Goal: Task Accomplishment & Management: Manage account settings

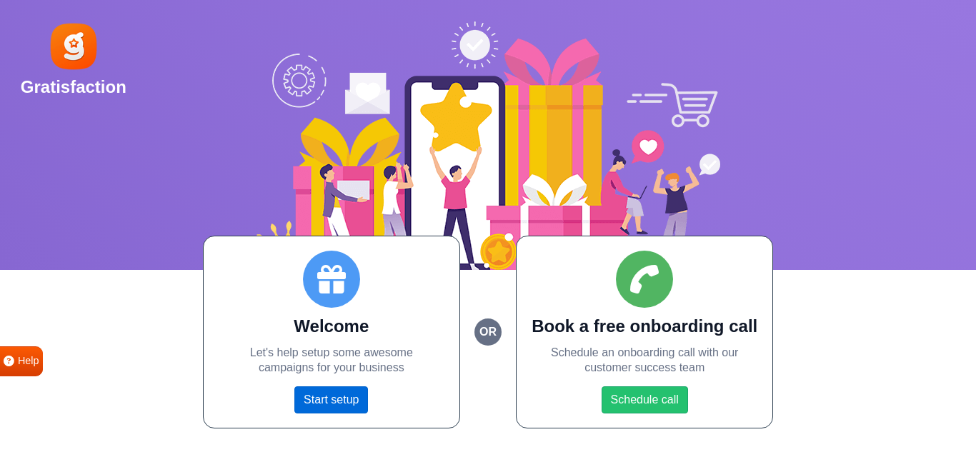
click at [322, 404] on link "Start setup" at bounding box center [331, 399] width 74 height 27
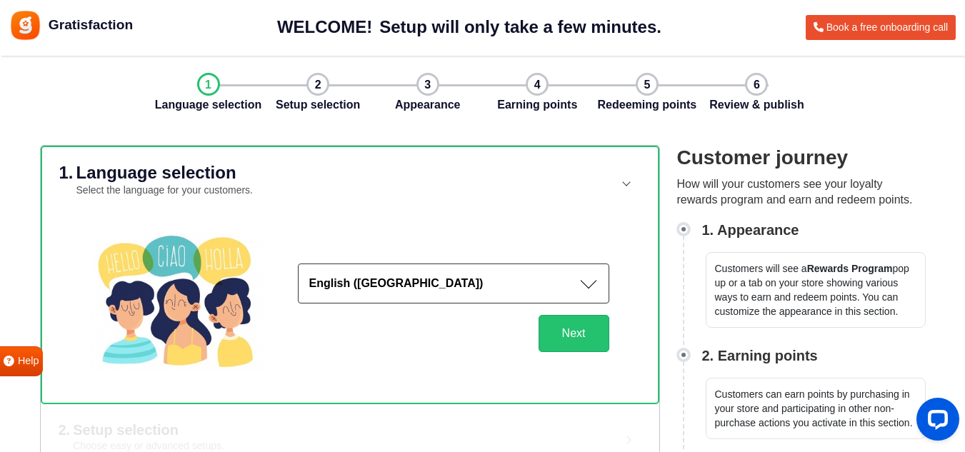
drag, startPoint x: 245, startPoint y: 96, endPoint x: 429, endPoint y: 97, distance: 183.6
click at [307, 90] on div "Language selection Setup selection Appearance Earning points Redeeming points R…" at bounding box center [482, 93] width 571 height 41
click at [564, 329] on button "Next" at bounding box center [574, 333] width 71 height 37
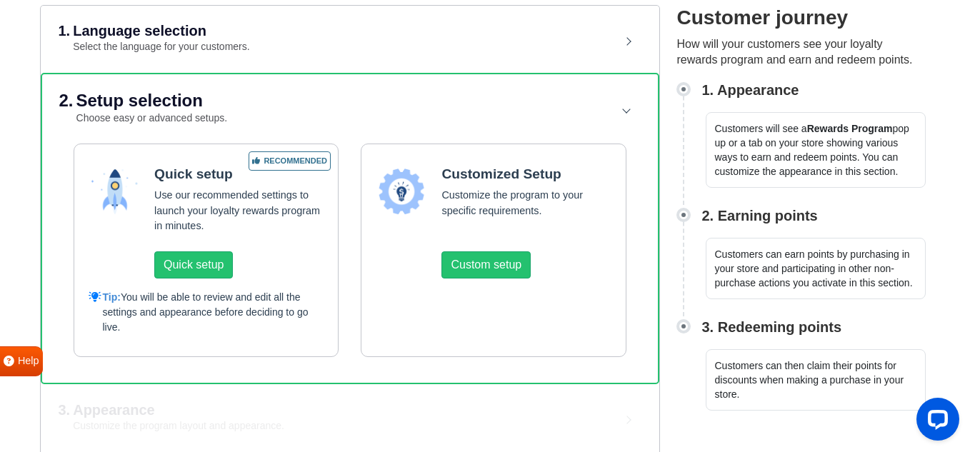
scroll to position [143, 0]
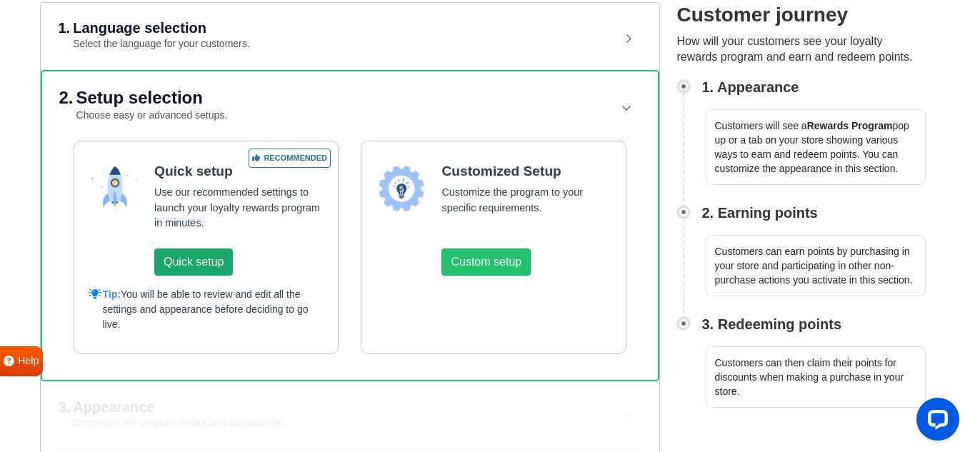
click at [216, 258] on button "Quick setup" at bounding box center [193, 262] width 79 height 27
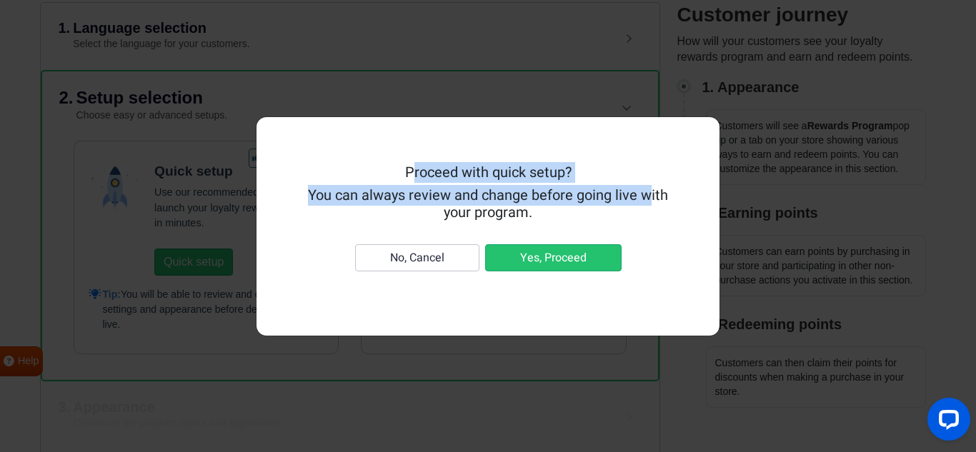
drag, startPoint x: 406, startPoint y: 171, endPoint x: 640, endPoint y: 188, distance: 234.2
click at [640, 188] on div "Proceed with quick setup? You can always review and change before going live wi…" at bounding box center [488, 226] width 369 height 124
click at [668, 174] on h5 "Proceed with quick setup?" at bounding box center [488, 172] width 369 height 17
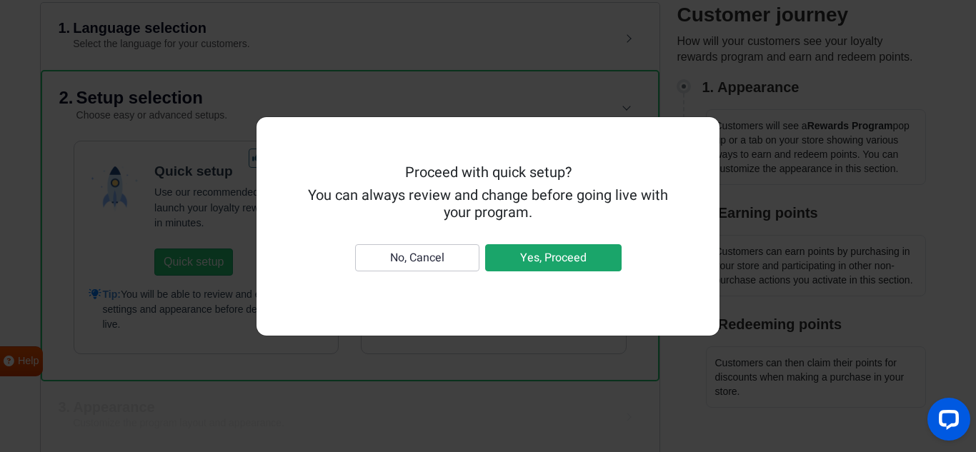
click at [569, 262] on button "Yes, Proceed" at bounding box center [553, 257] width 136 height 27
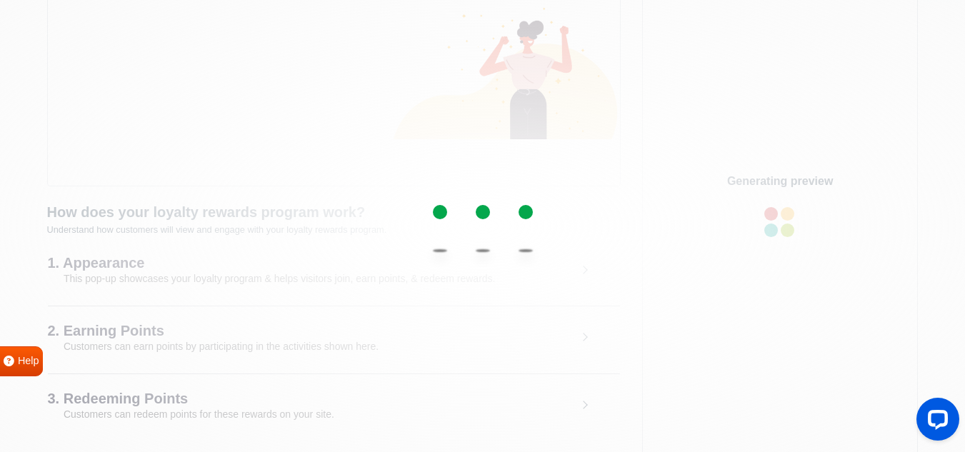
scroll to position [118, 0]
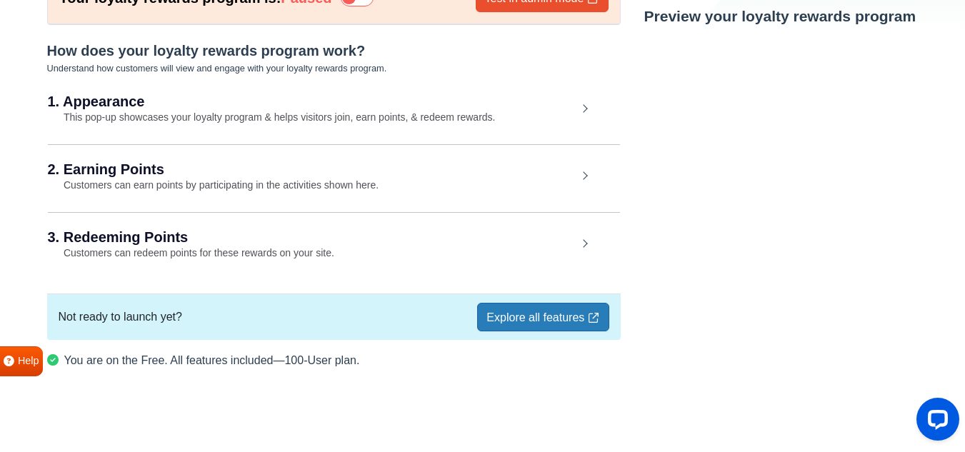
drag, startPoint x: 146, startPoint y: 319, endPoint x: 215, endPoint y: 314, distance: 68.8
click at [215, 314] on div "Not ready to launch yet? Explore all features" at bounding box center [334, 317] width 574 height 46
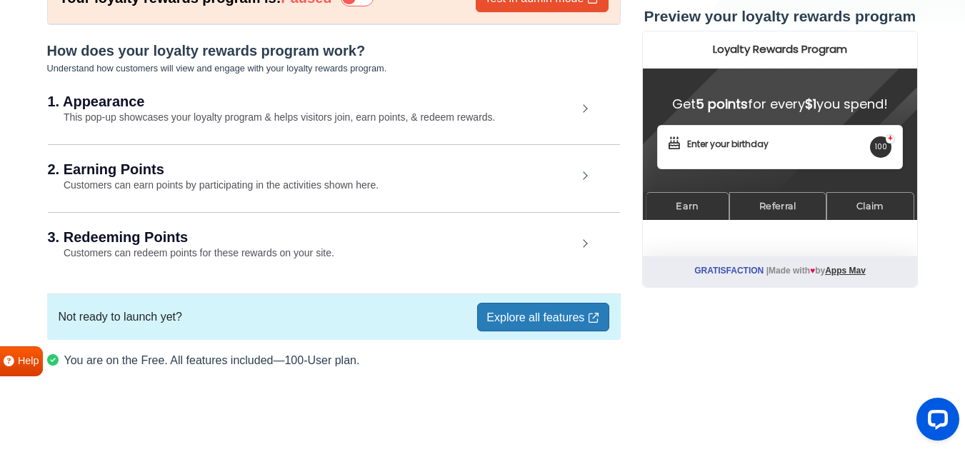
drag, startPoint x: 239, startPoint y: 315, endPoint x: 256, endPoint y: 314, distance: 16.4
click at [240, 316] on div "Not ready to launch yet? Explore all features" at bounding box center [334, 317] width 574 height 46
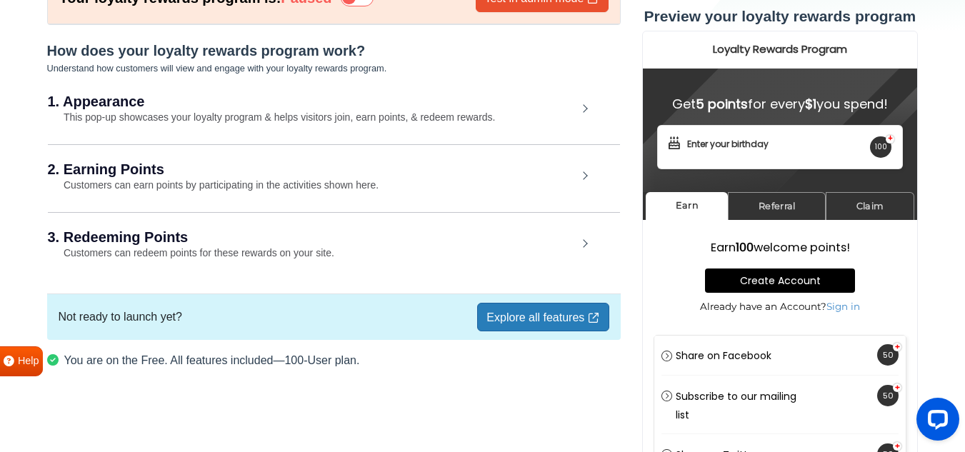
click at [559, 314] on link "Explore all features" at bounding box center [542, 317] width 131 height 29
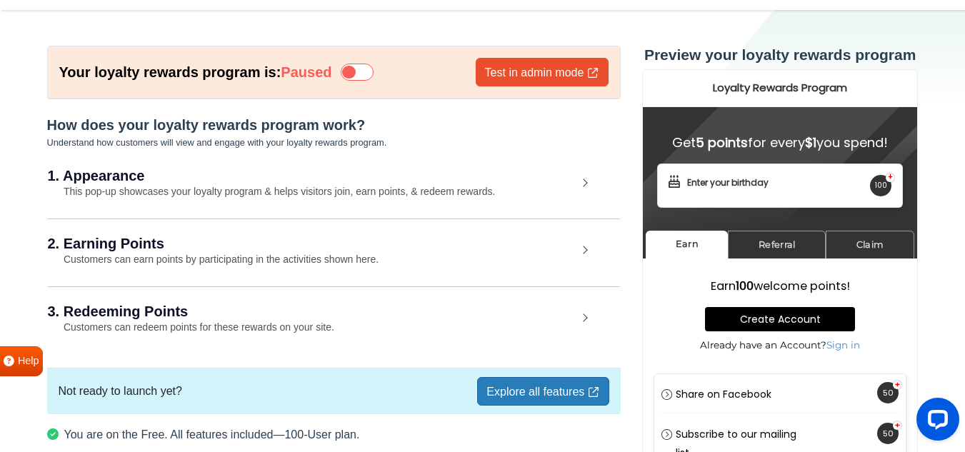
scroll to position [118, 0]
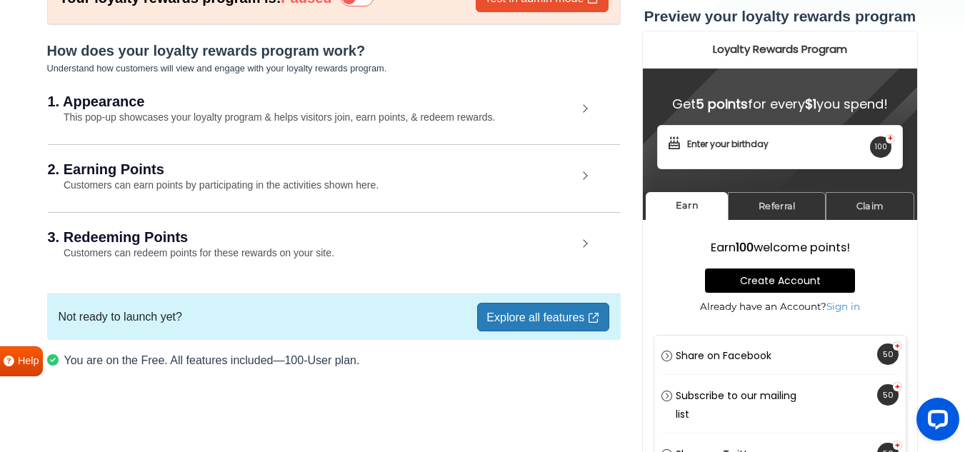
click at [566, 175] on h2 "2. Earning Points" at bounding box center [312, 169] width 529 height 14
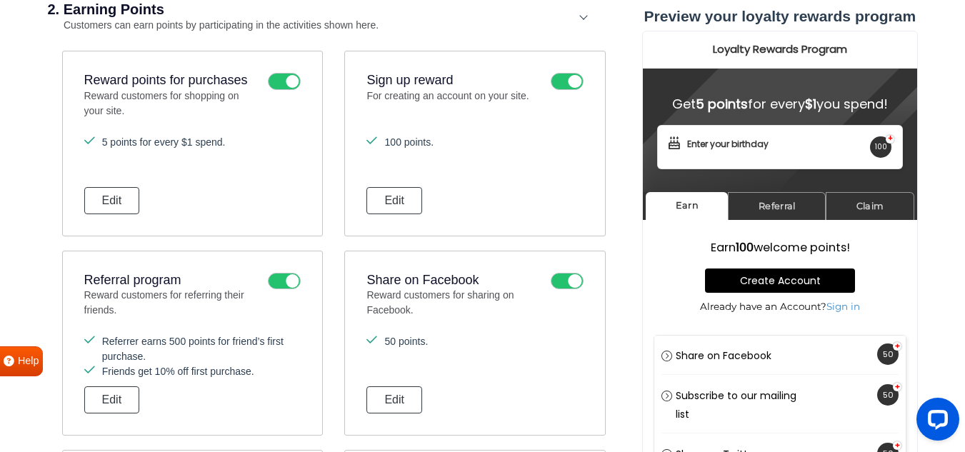
scroll to position [274, 0]
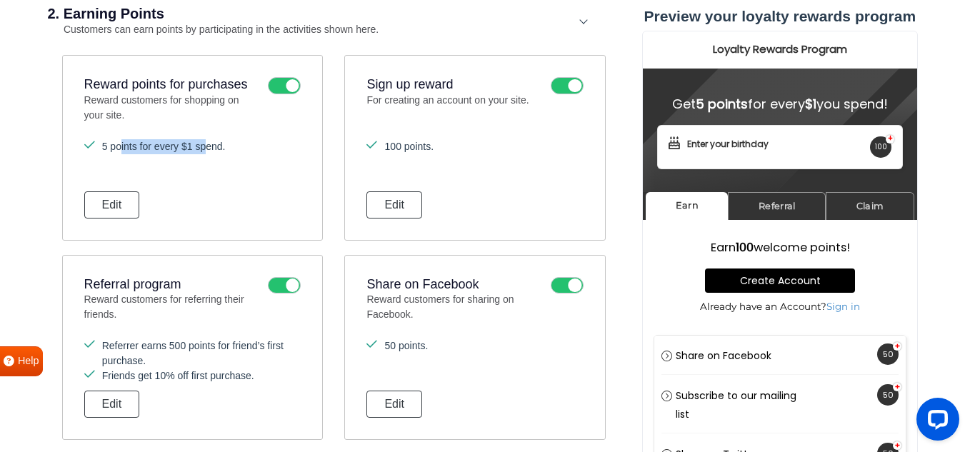
drag, startPoint x: 114, startPoint y: 151, endPoint x: 209, endPoint y: 151, distance: 94.3
click at [209, 151] on li "5 points for every $1 spend." at bounding box center [192, 146] width 216 height 15
click at [136, 210] on button "Edit" at bounding box center [112, 204] width 56 height 27
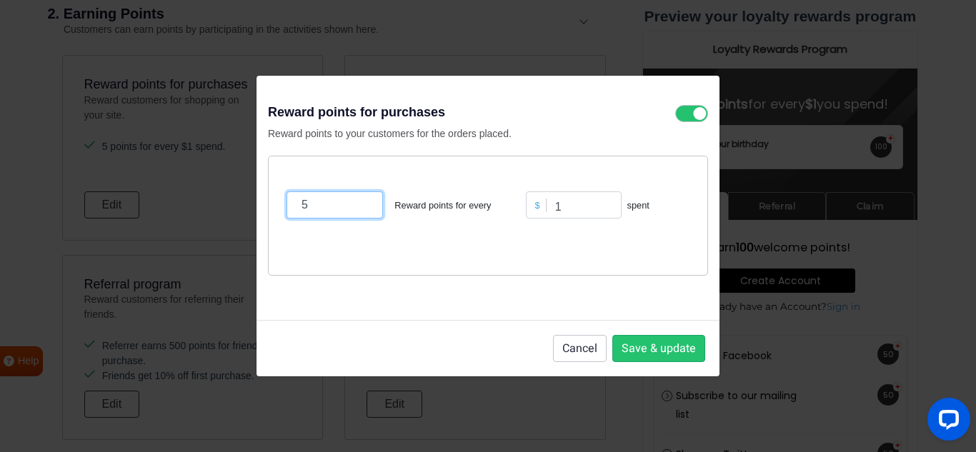
click at [338, 200] on input "5" at bounding box center [334, 204] width 96 height 27
type input "1"
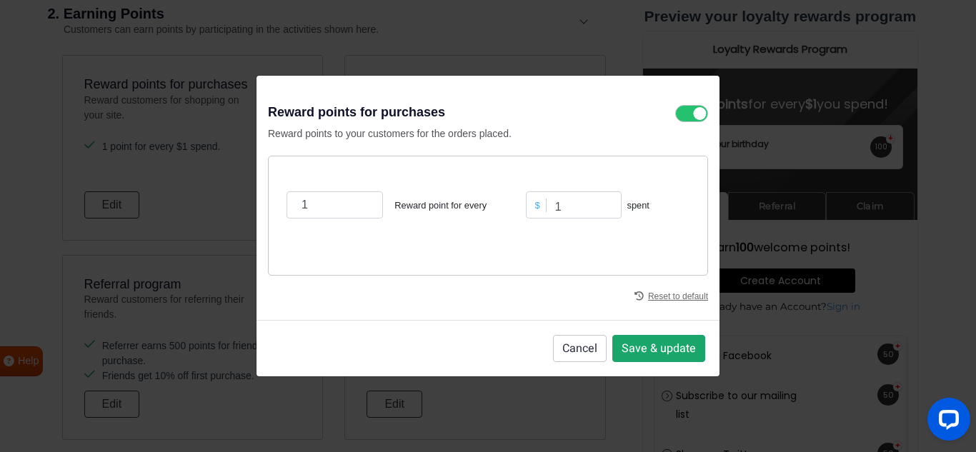
click at [644, 346] on button "Save & update" at bounding box center [658, 348] width 93 height 27
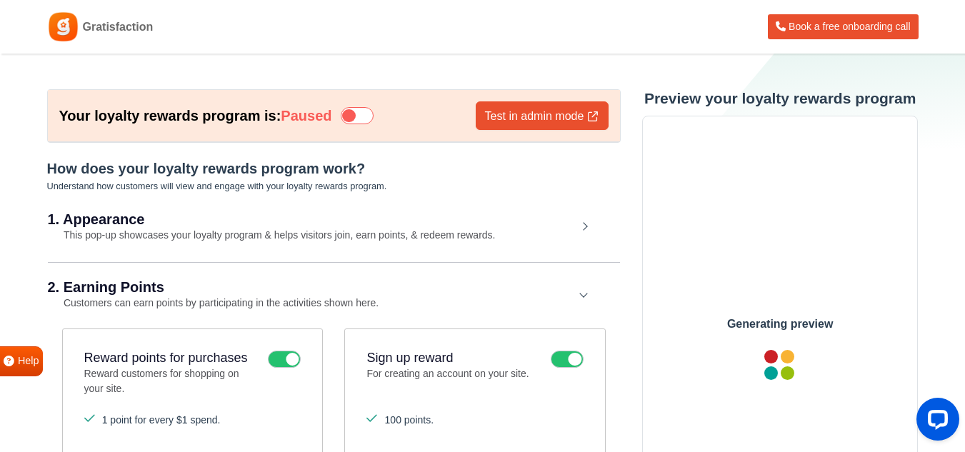
scroll to position [0, 0]
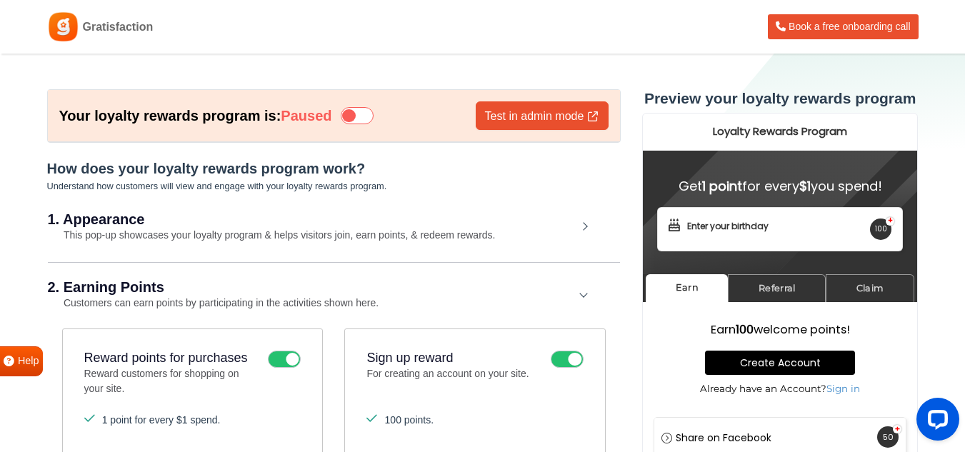
click at [361, 115] on icon at bounding box center [357, 115] width 33 height 17
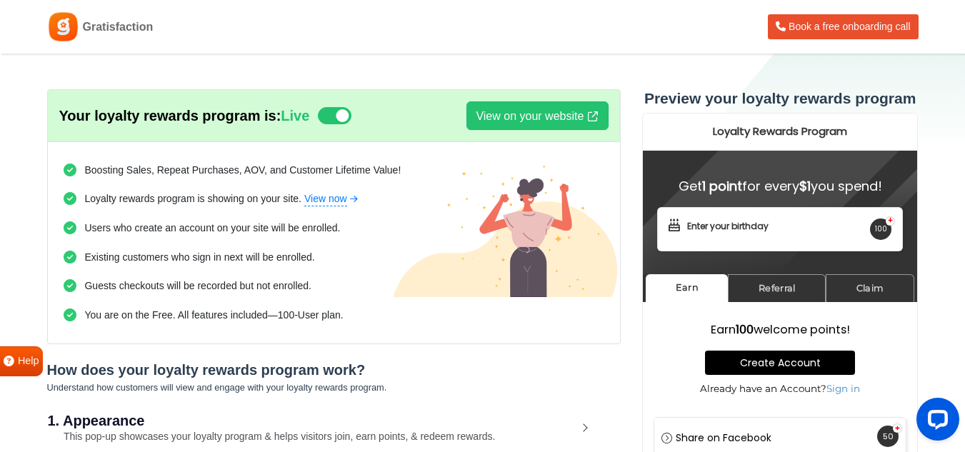
click at [459, 331] on aside "Boosting Sales, Repeat Purchases, AOV, and Customer Lifetime Value! Loyalty rew…" at bounding box center [334, 242] width 572 height 201
click at [529, 111] on link "View on your website" at bounding box center [536, 115] width 141 height 29
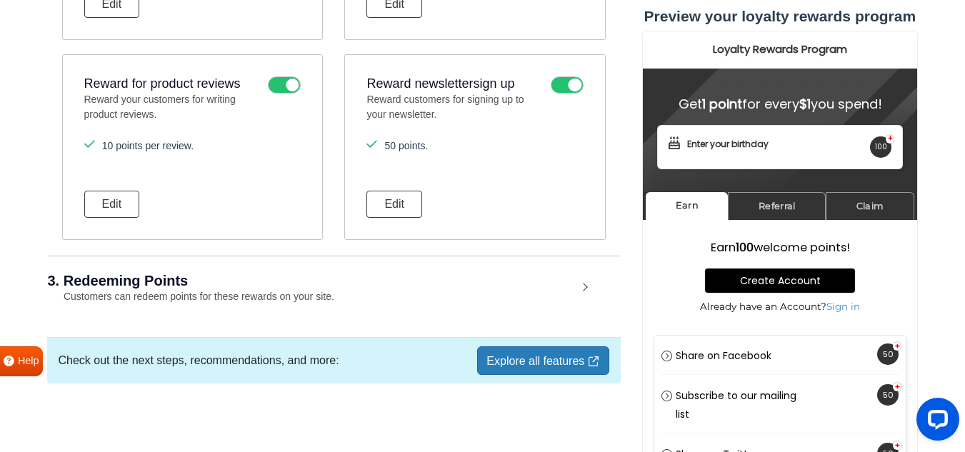
scroll to position [1077, 0]
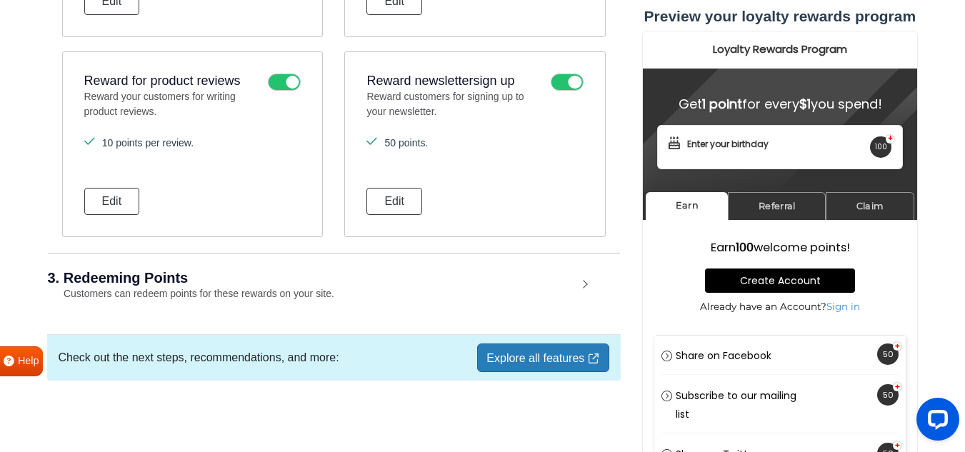
click at [564, 276] on h2 "3. Redeeming Points" at bounding box center [312, 278] width 529 height 14
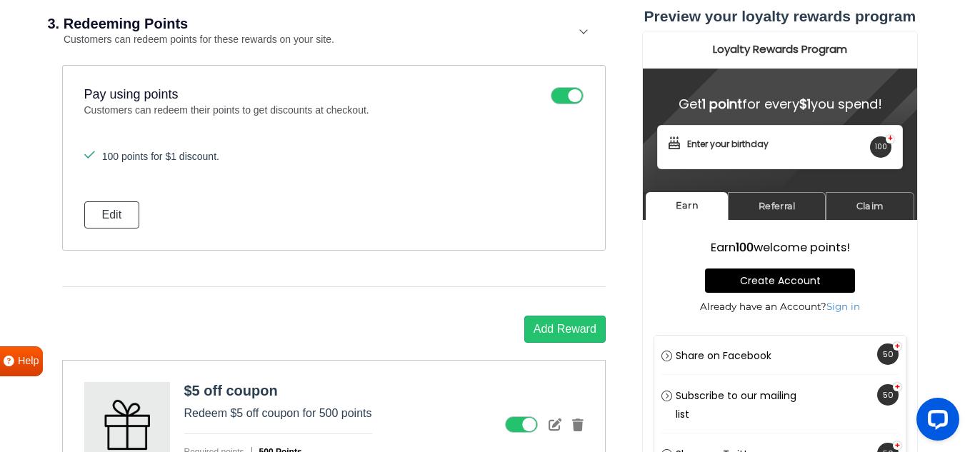
scroll to position [1291, 0]
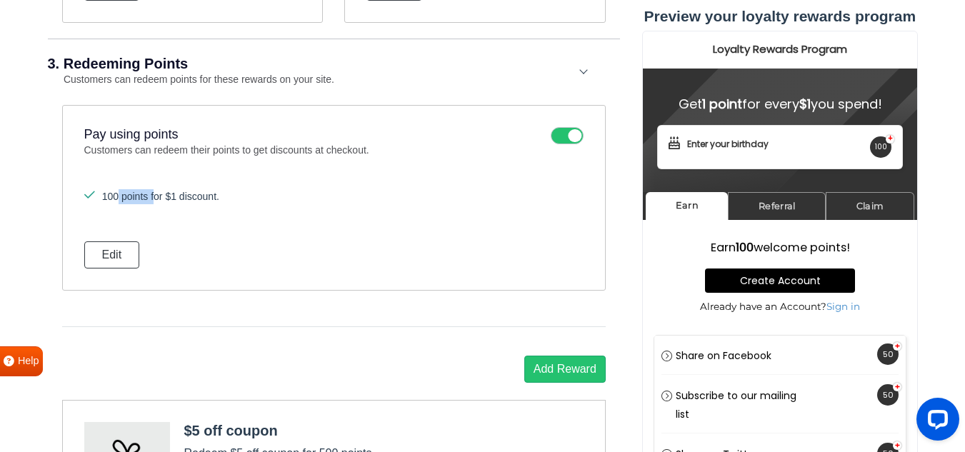
drag, startPoint x: 115, startPoint y: 191, endPoint x: 260, endPoint y: 201, distance: 145.3
click at [260, 201] on li "100 points for $1 discount." at bounding box center [333, 196] width 499 height 15
click at [212, 244] on div "100 points for $1 discount. Edit" at bounding box center [333, 228] width 499 height 79
click at [129, 259] on button "Edit" at bounding box center [112, 254] width 56 height 27
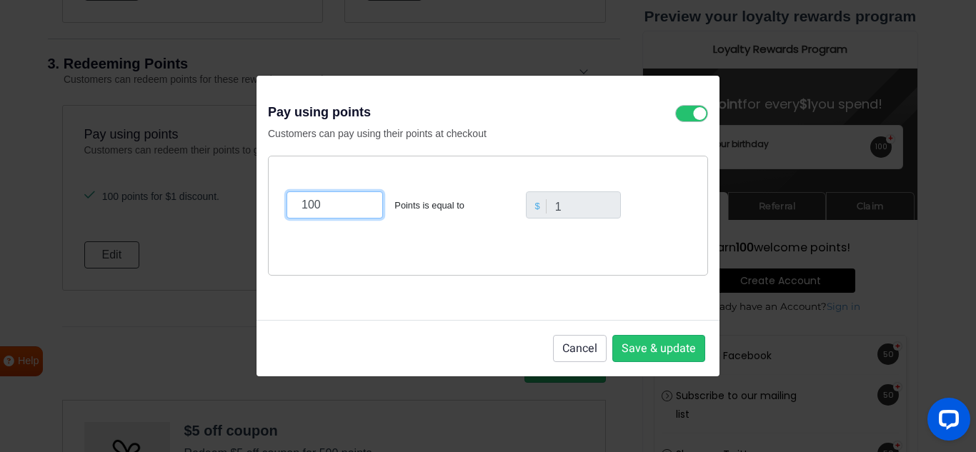
click at [335, 203] on input "100" at bounding box center [334, 204] width 96 height 27
click at [576, 349] on button "Cancel" at bounding box center [580, 348] width 54 height 27
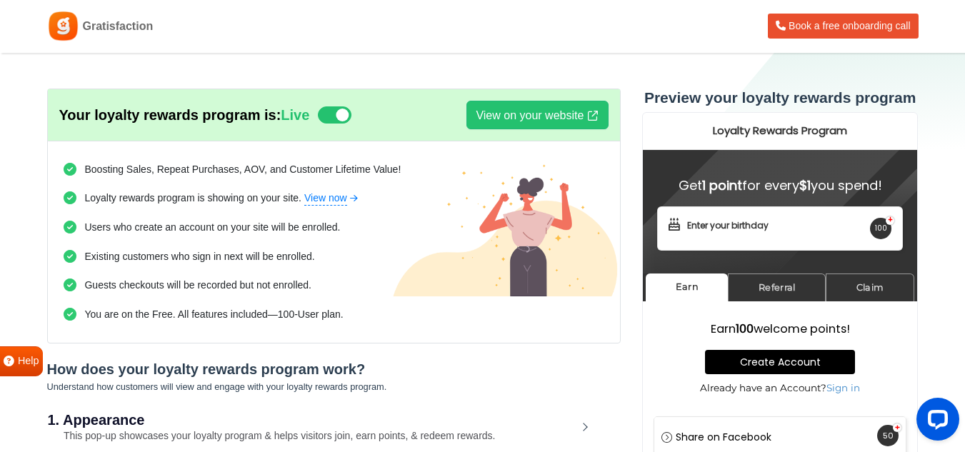
scroll to position [0, 0]
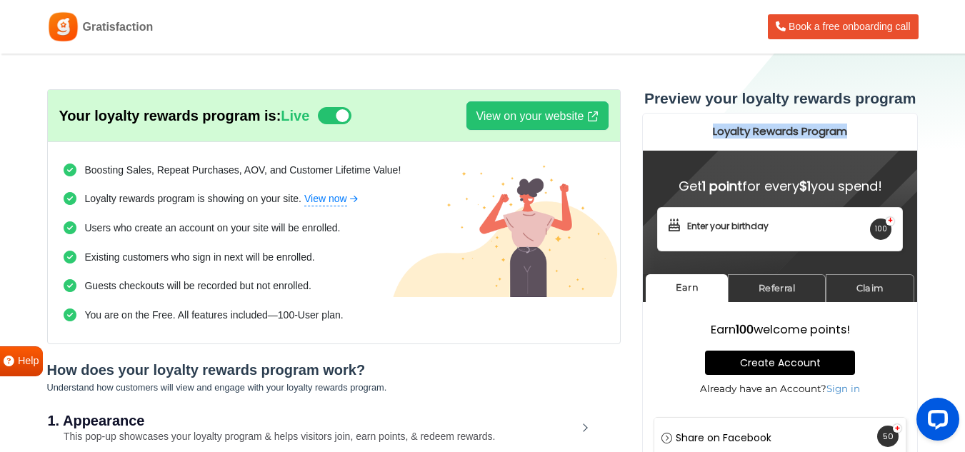
drag, startPoint x: 856, startPoint y: 129, endPoint x: 880, endPoint y: 126, distance: 23.7
click at [879, 126] on h2 "Loyalty Rewards Program" at bounding box center [780, 132] width 260 height 12
click at [880, 126] on h2 "Loyalty Rewards Program" at bounding box center [780, 132] width 260 height 12
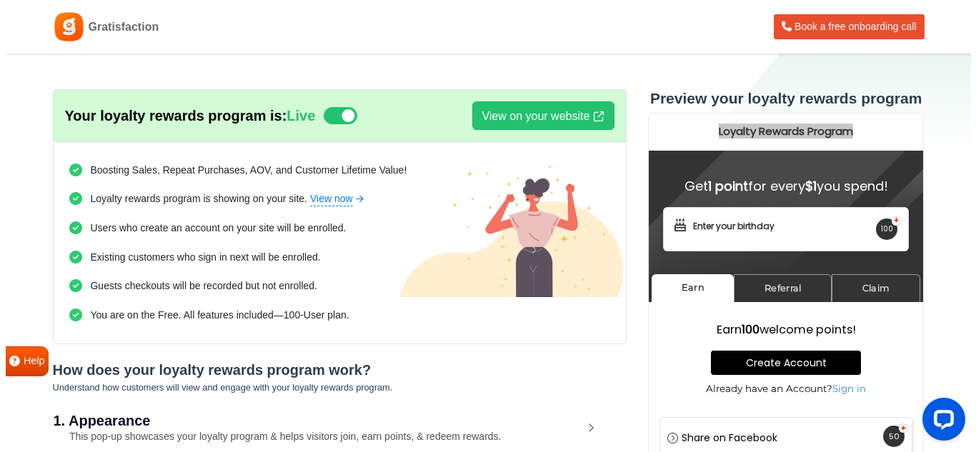
scroll to position [113, 0]
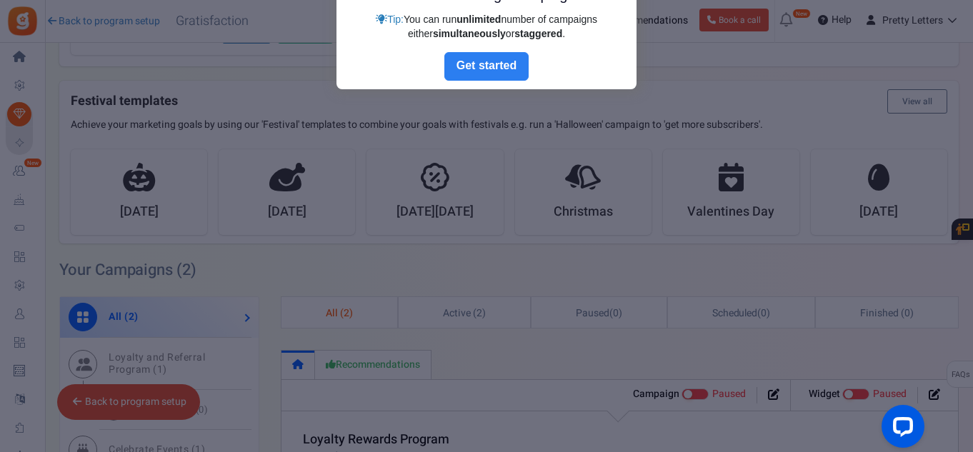
click at [487, 71] on link "Next" at bounding box center [486, 66] width 84 height 29
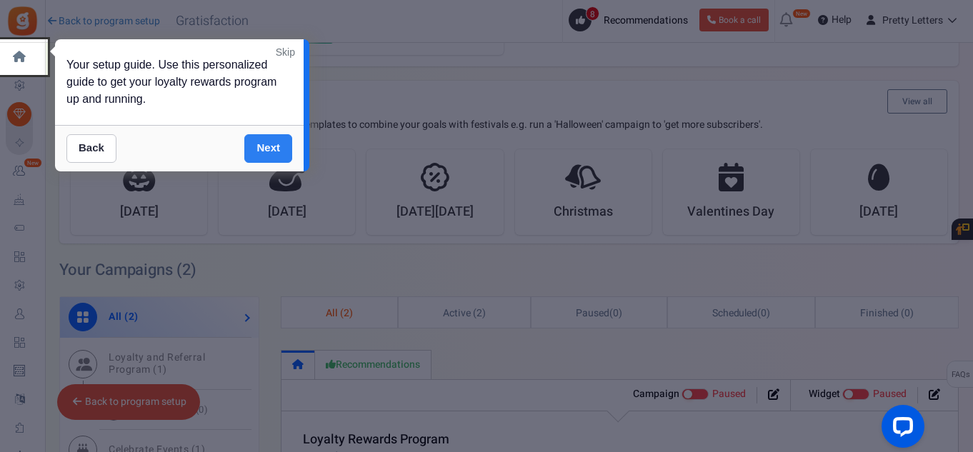
click at [274, 151] on link "Next" at bounding box center [268, 148] width 48 height 29
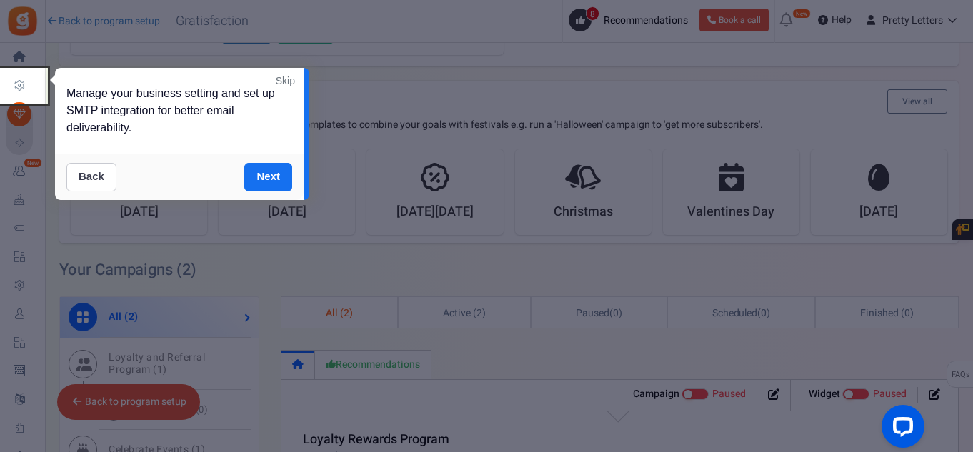
click at [104, 175] on link "Back" at bounding box center [91, 177] width 50 height 29
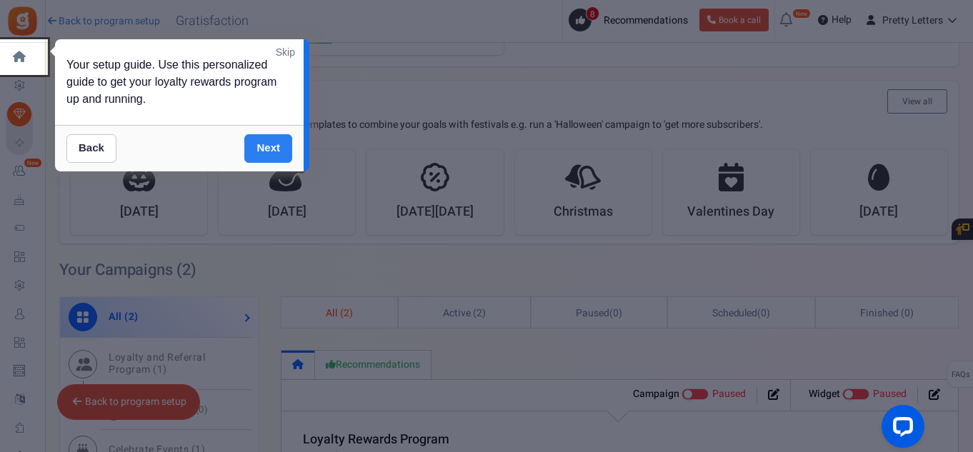
click at [266, 144] on link "Next" at bounding box center [268, 148] width 48 height 29
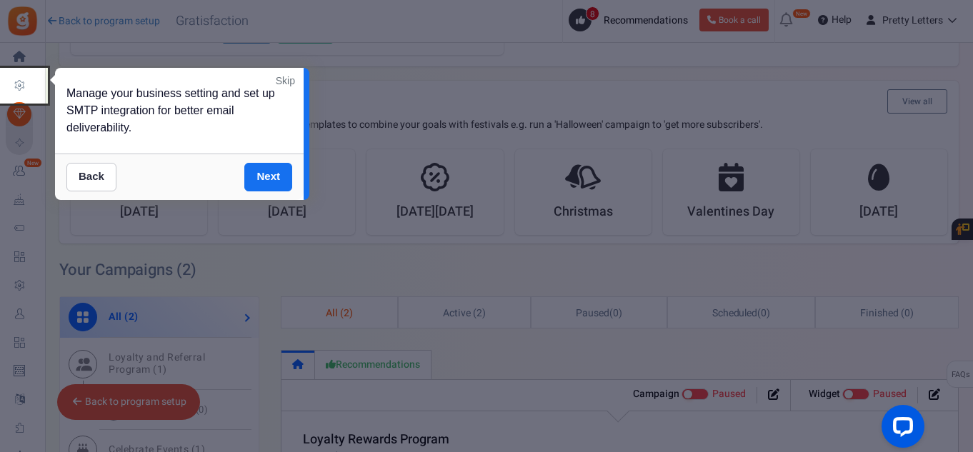
click at [284, 76] on link "Skip" at bounding box center [285, 81] width 19 height 14
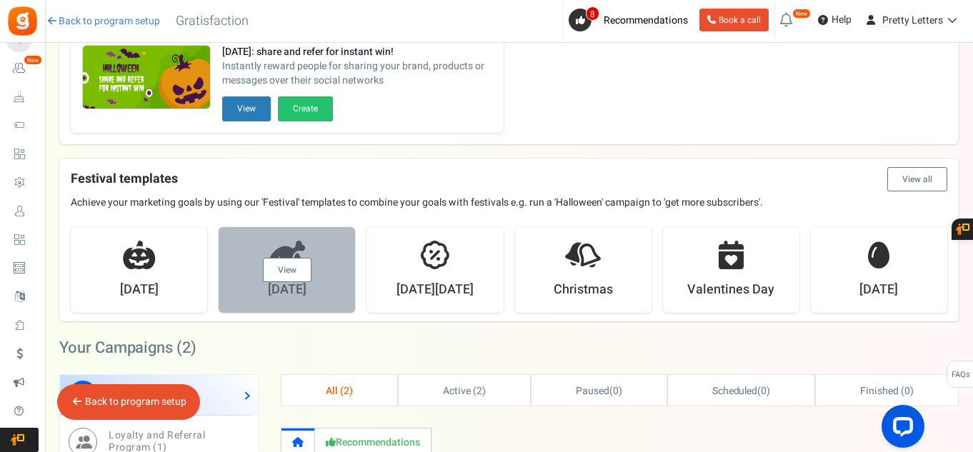
scroll to position [168, 0]
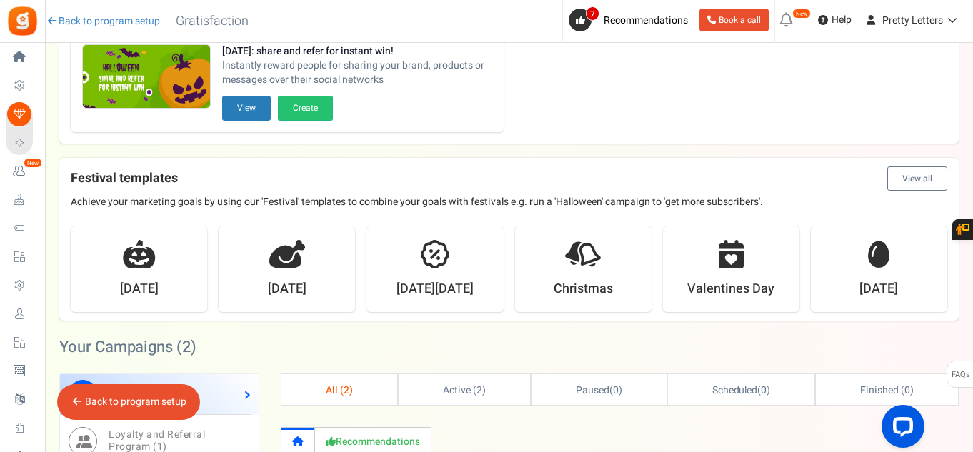
scroll to position [286, 0]
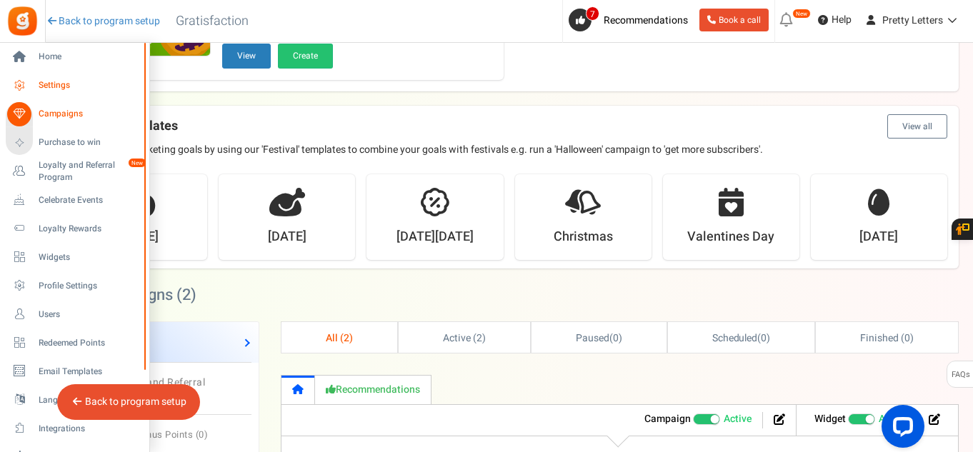
click at [51, 81] on span "Settings" at bounding box center [89, 85] width 100 height 12
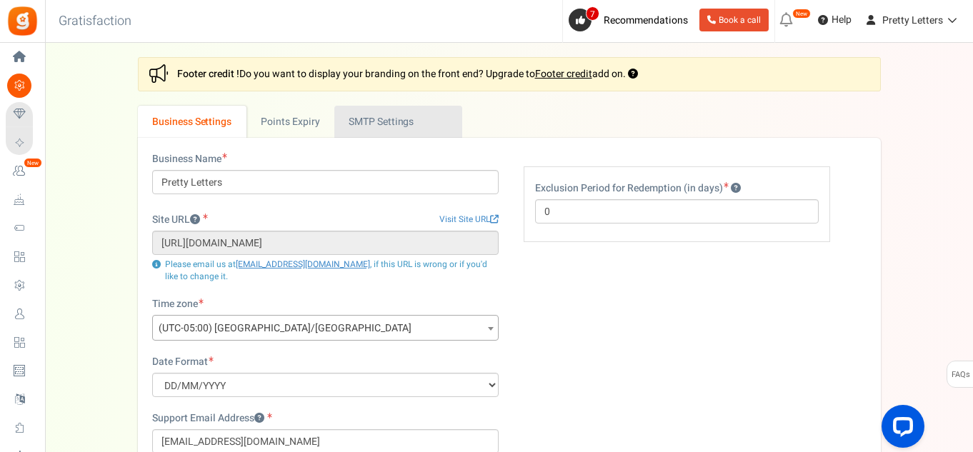
click at [371, 121] on link "Active SMTP Settings" at bounding box center [398, 122] width 128 height 32
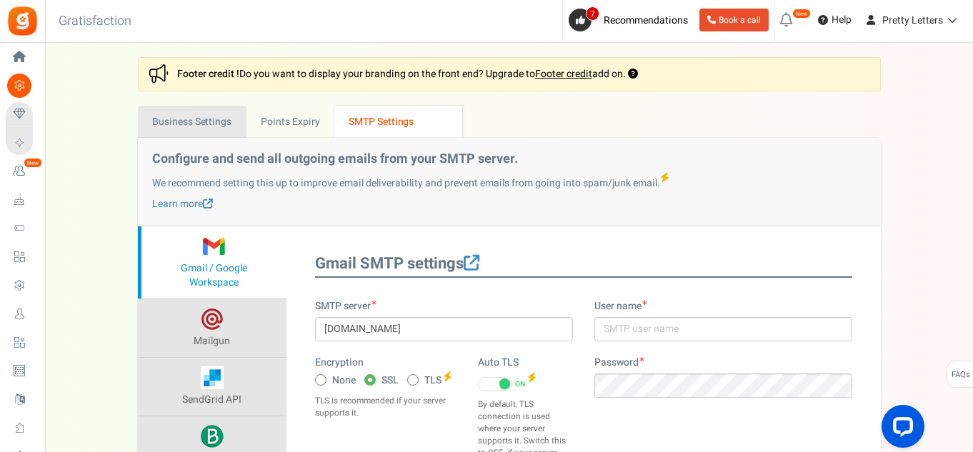
click at [214, 121] on link "Business Settings" at bounding box center [192, 122] width 109 height 32
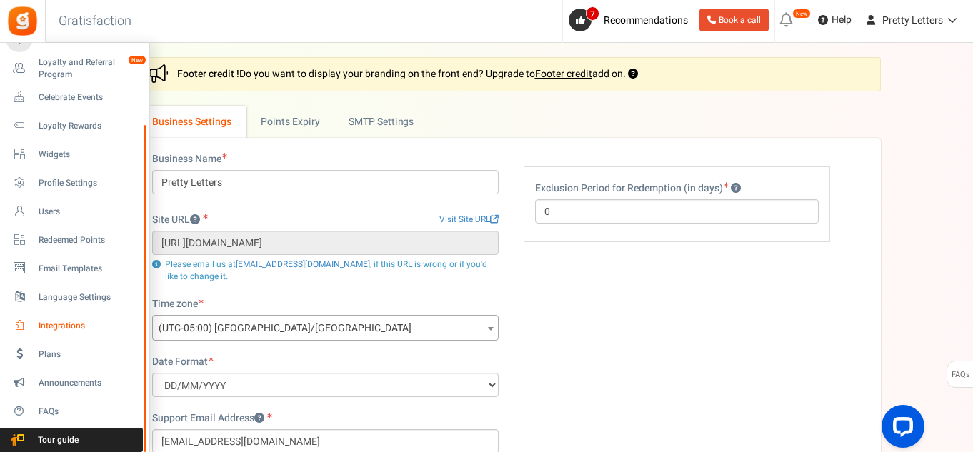
click at [89, 324] on span "Integrations" at bounding box center [89, 326] width 100 height 12
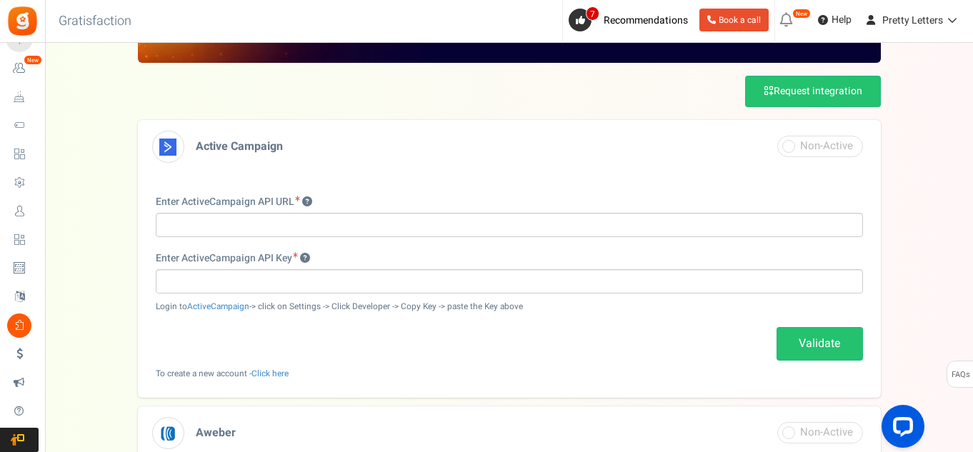
scroll to position [71, 0]
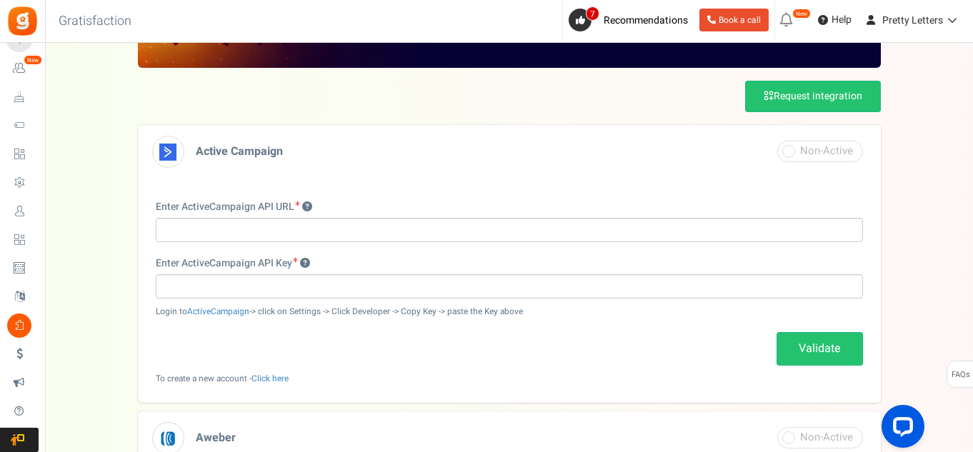
drag, startPoint x: 158, startPoint y: 205, endPoint x: 311, endPoint y: 196, distance: 153.8
click at [310, 197] on div "API Key is not valid. Change API Key Enter ActiveCampaign API URL Enter ActiveC…" at bounding box center [509, 291] width 743 height 224
click at [316, 194] on div "API Key is not valid. Change API Key Enter ActiveCampaign API URL Enter ActiveC…" at bounding box center [509, 291] width 743 height 224
drag, startPoint x: 361, startPoint y: 195, endPoint x: 352, endPoint y: 201, distance: 11.3
click at [362, 195] on div "API Key is not valid. Change API Key Enter ActiveCampaign API URL Enter ActiveC…" at bounding box center [509, 291] width 743 height 224
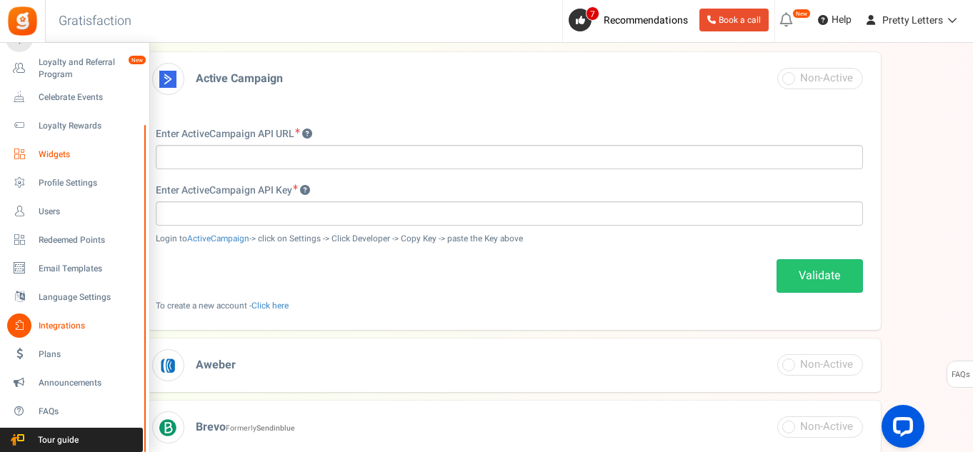
scroll to position [143, 0]
click at [91, 234] on span "Redeemed Points" at bounding box center [89, 240] width 100 height 12
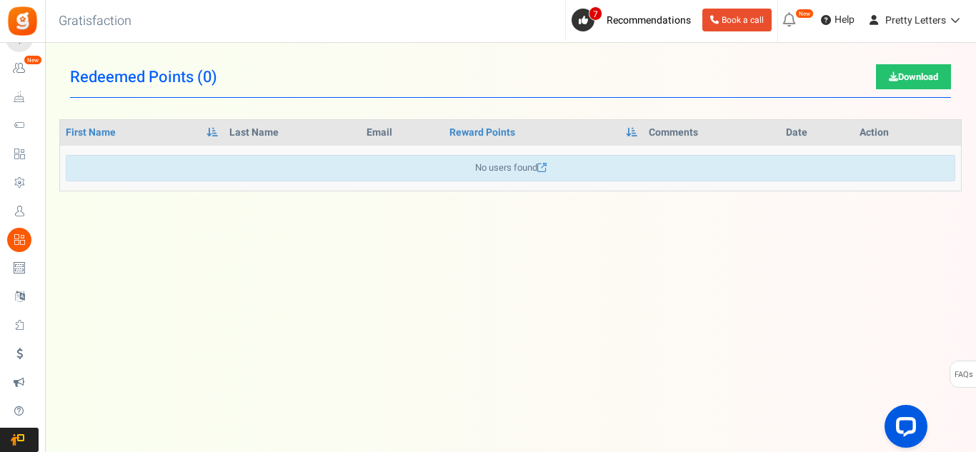
click at [25, 212] on icon at bounding box center [19, 211] width 24 height 24
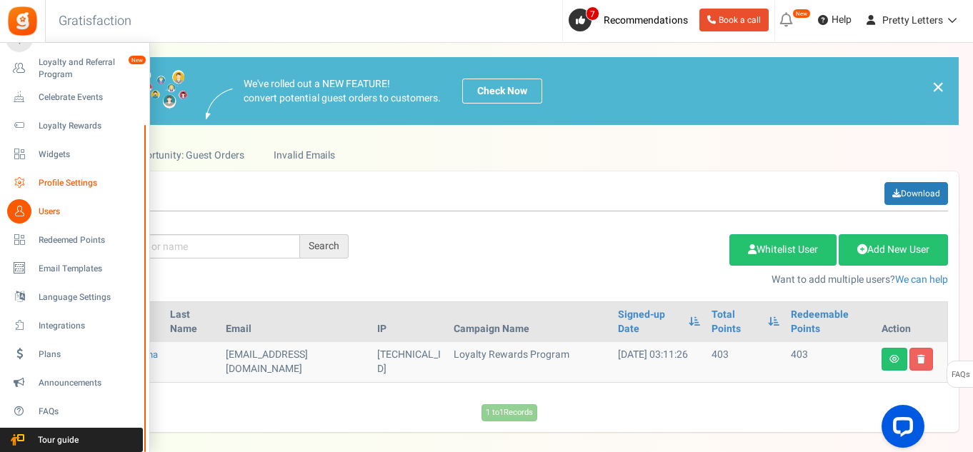
drag, startPoint x: 64, startPoint y: 181, endPoint x: 69, endPoint y: 186, distance: 7.6
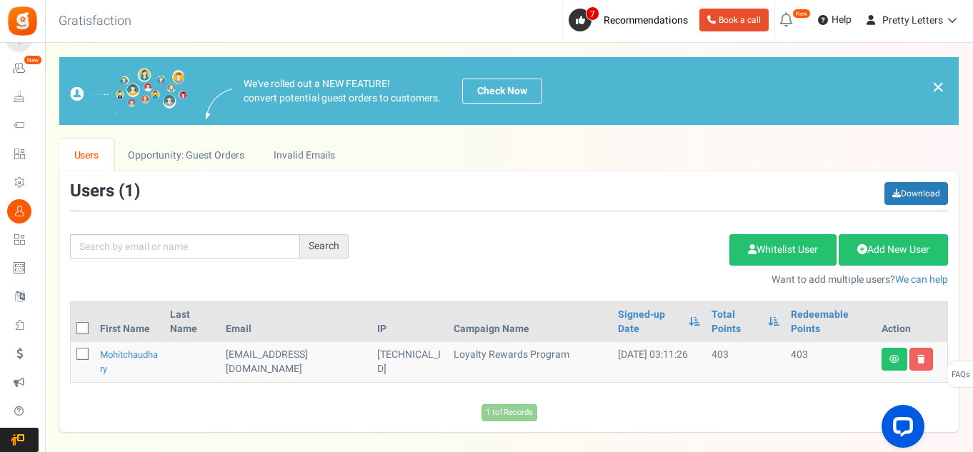
click at [0, 0] on span "Profile Settings" at bounding box center [0, 0] width 0 height 0
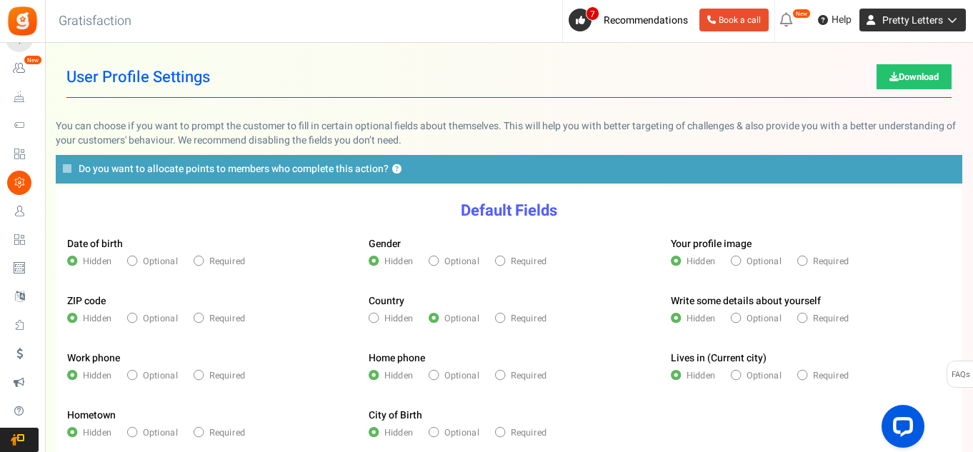
click at [905, 21] on span "Pretty Letters" at bounding box center [912, 20] width 61 height 15
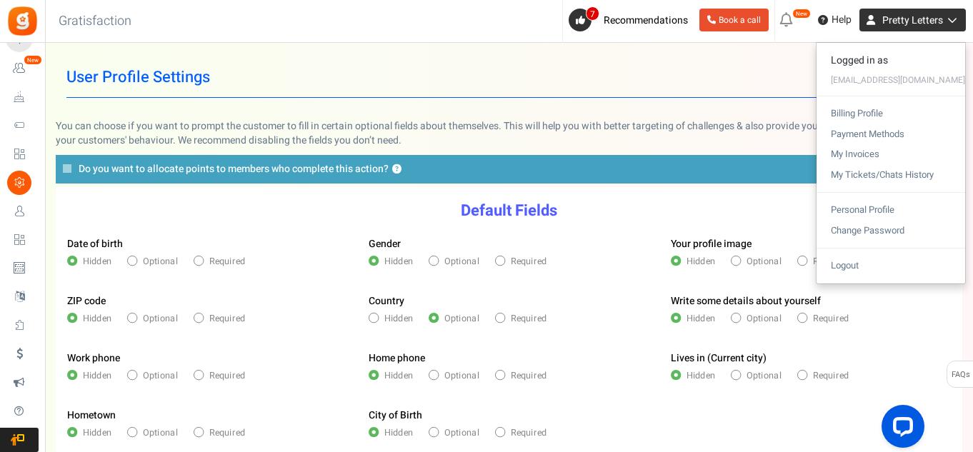
click at [905, 21] on span "Pretty Letters" at bounding box center [912, 20] width 61 height 15
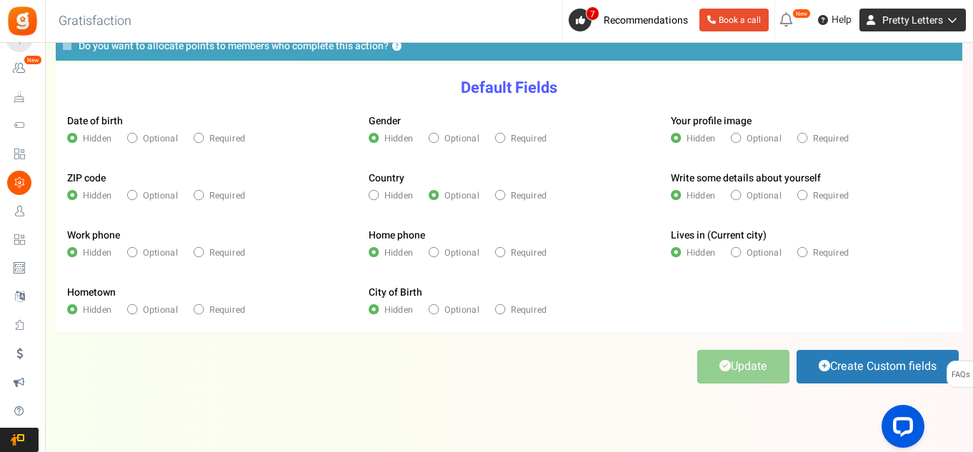
scroll to position [144, 0]
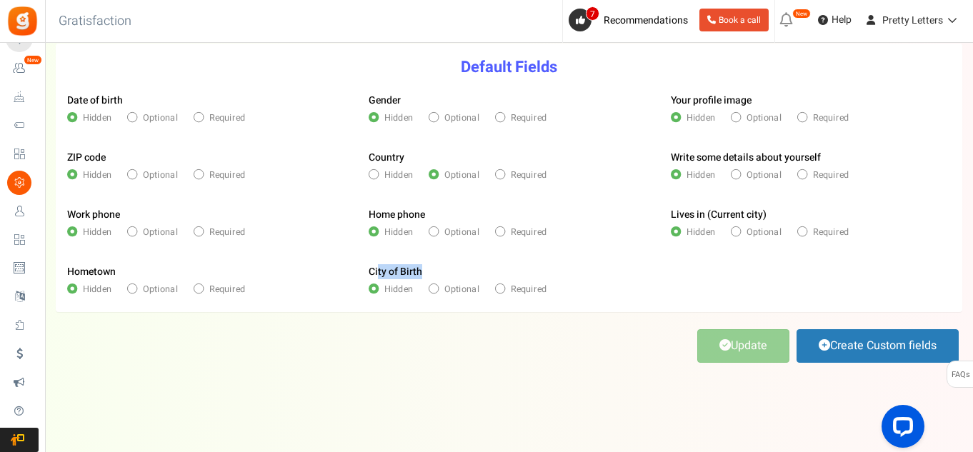
drag, startPoint x: 389, startPoint y: 274, endPoint x: 439, endPoint y: 266, distance: 50.6
click at [439, 266] on div "City of Birth Hidden Optional Required" at bounding box center [508, 282] width 301 height 57
drag, startPoint x: 396, startPoint y: 352, endPoint x: 199, endPoint y: 309, distance: 202.6
click at [395, 354] on div "Update Create Custom fields" at bounding box center [509, 345] width 906 height 39
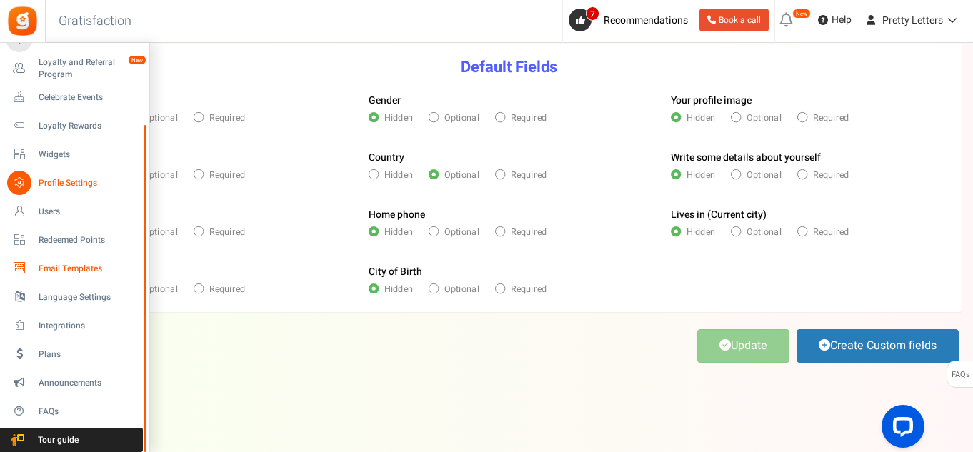
click at [82, 263] on span "Email Templates" at bounding box center [89, 269] width 100 height 12
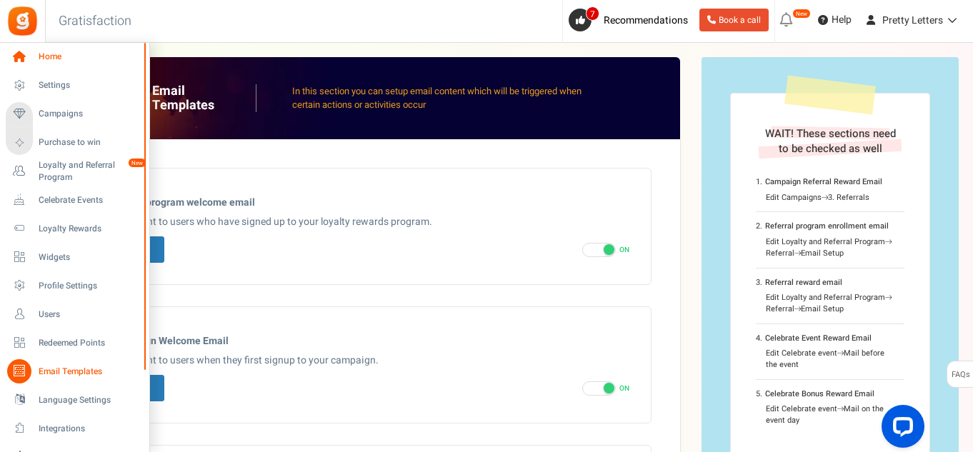
click at [92, 55] on span "Home" at bounding box center [89, 57] width 100 height 12
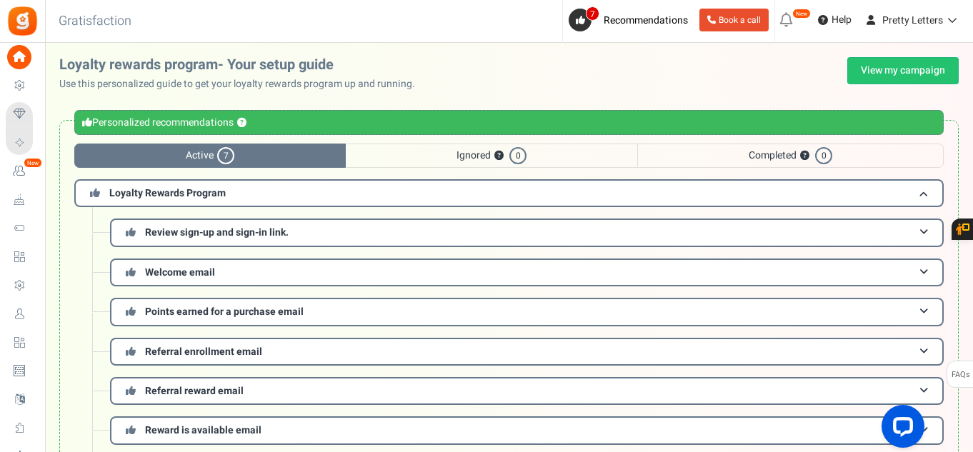
scroll to position [71, 0]
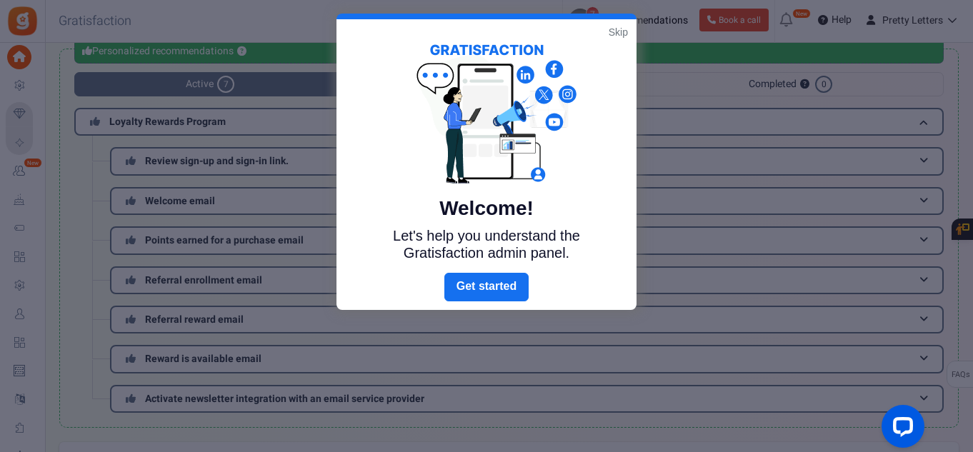
click at [623, 27] on link "Skip" at bounding box center [618, 32] width 19 height 14
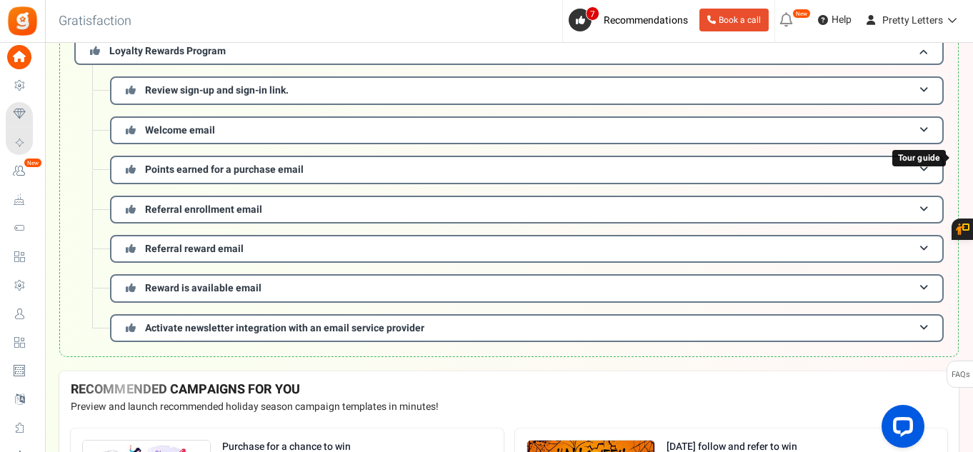
scroll to position [357, 0]
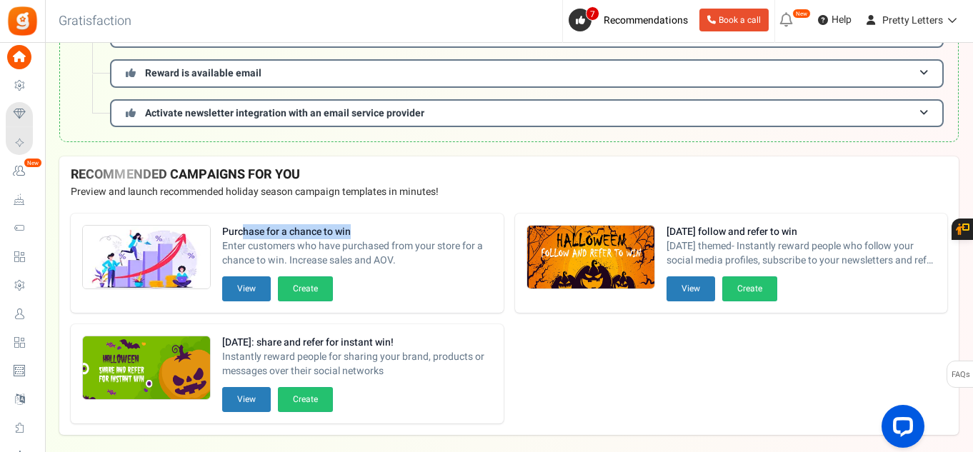
drag, startPoint x: 243, startPoint y: 233, endPoint x: 374, endPoint y: 226, distance: 130.9
click at [374, 226] on strong "Purchase for a chance to win" at bounding box center [357, 232] width 270 height 14
click at [507, 344] on div "Purchase for a chance to win Enter customers who have purchased from your store…" at bounding box center [508, 318] width 899 height 233
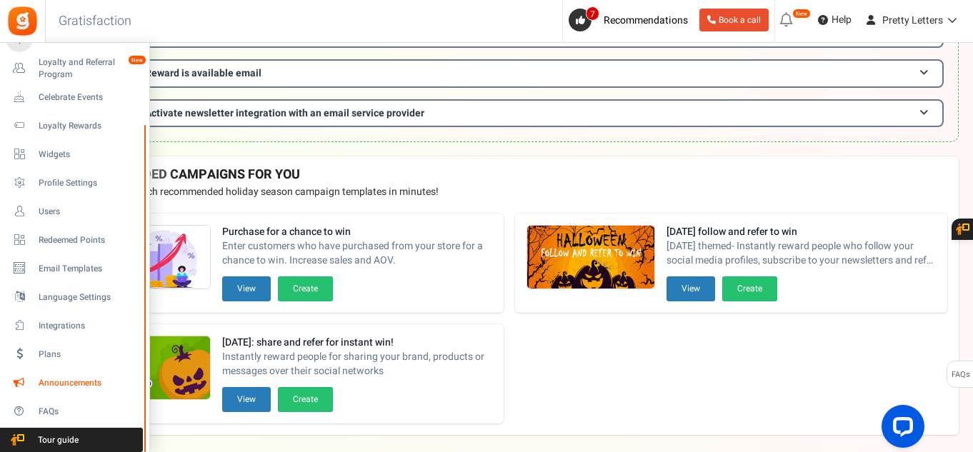
scroll to position [412, 0]
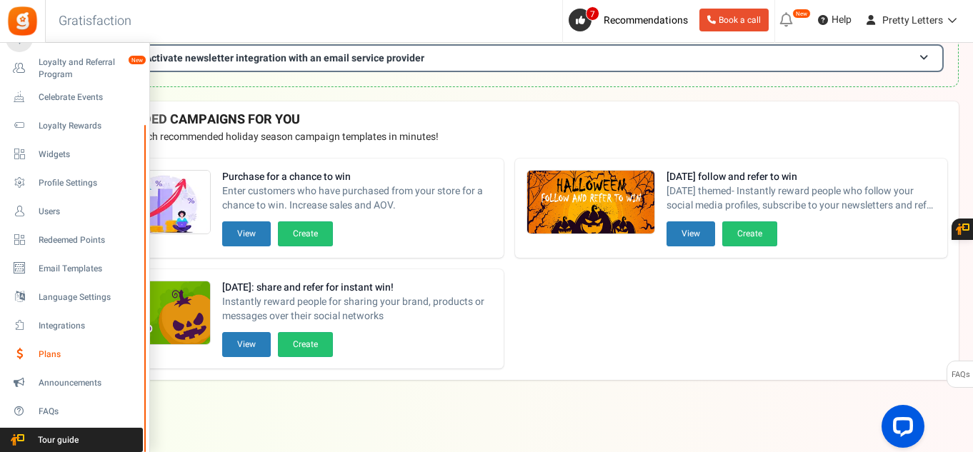
click at [39, 346] on link "Plans" at bounding box center [74, 354] width 137 height 24
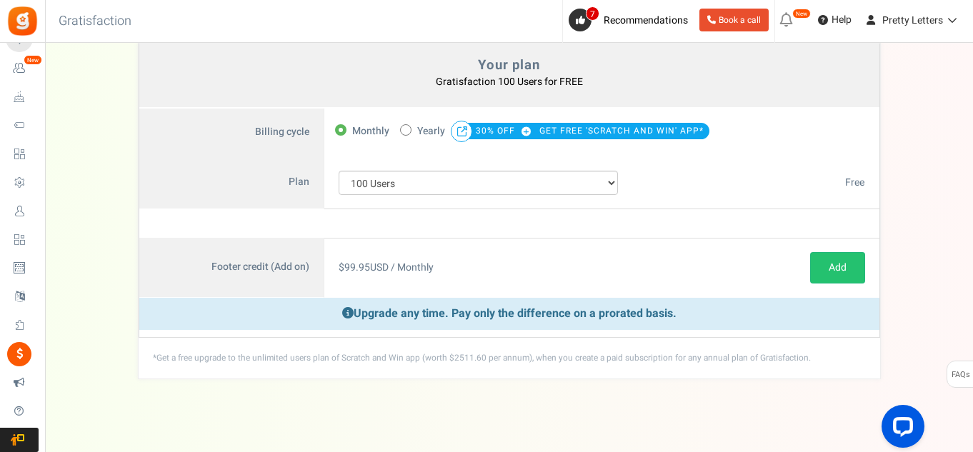
scroll to position [110, 0]
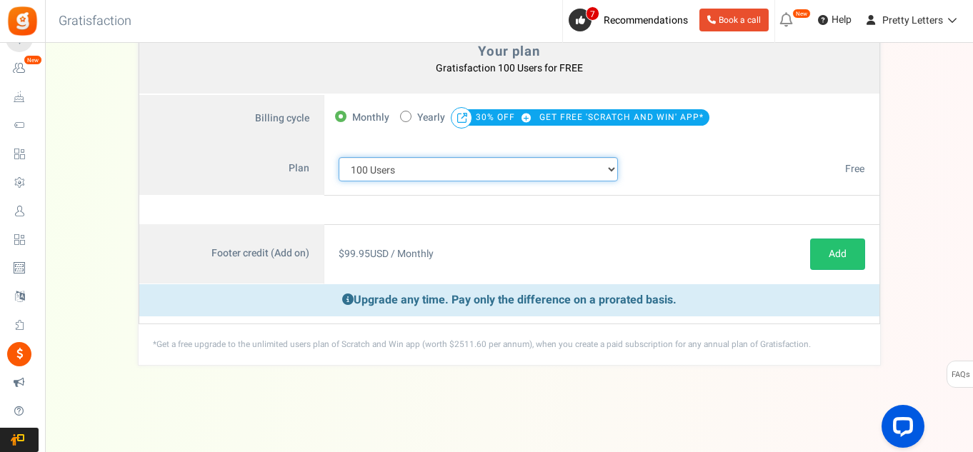
click at [515, 172] on select "100 Users 200 Users 500 Users 1000 Users 2000 Users 3000 Users 4000 Users 5000 …" at bounding box center [479, 169] width 280 height 24
select select "716"
click at [339, 157] on select "100 Users 200 Users 500 Users 1000 Users 2000 Users 3000 Users 4000 Users 5000 …" at bounding box center [479, 169] width 280 height 24
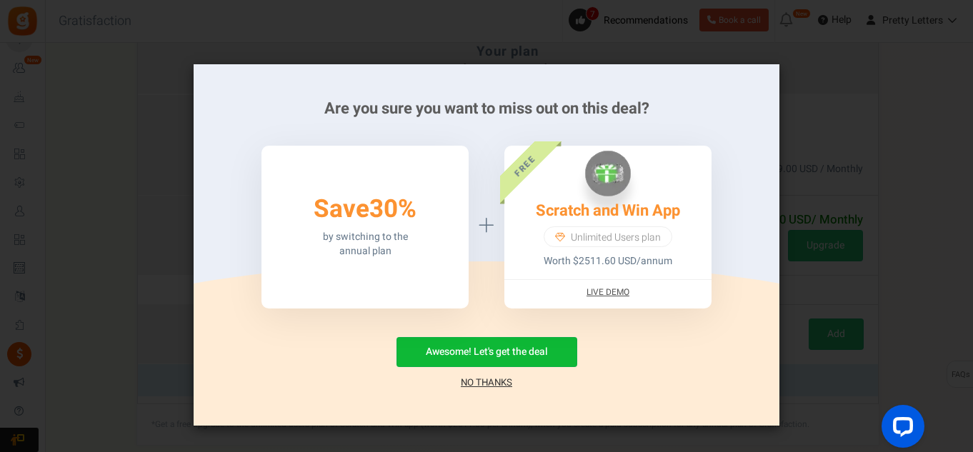
click at [476, 381] on link "No Thanks" at bounding box center [486, 383] width 51 height 14
